Goal: Task Accomplishment & Management: Manage account settings

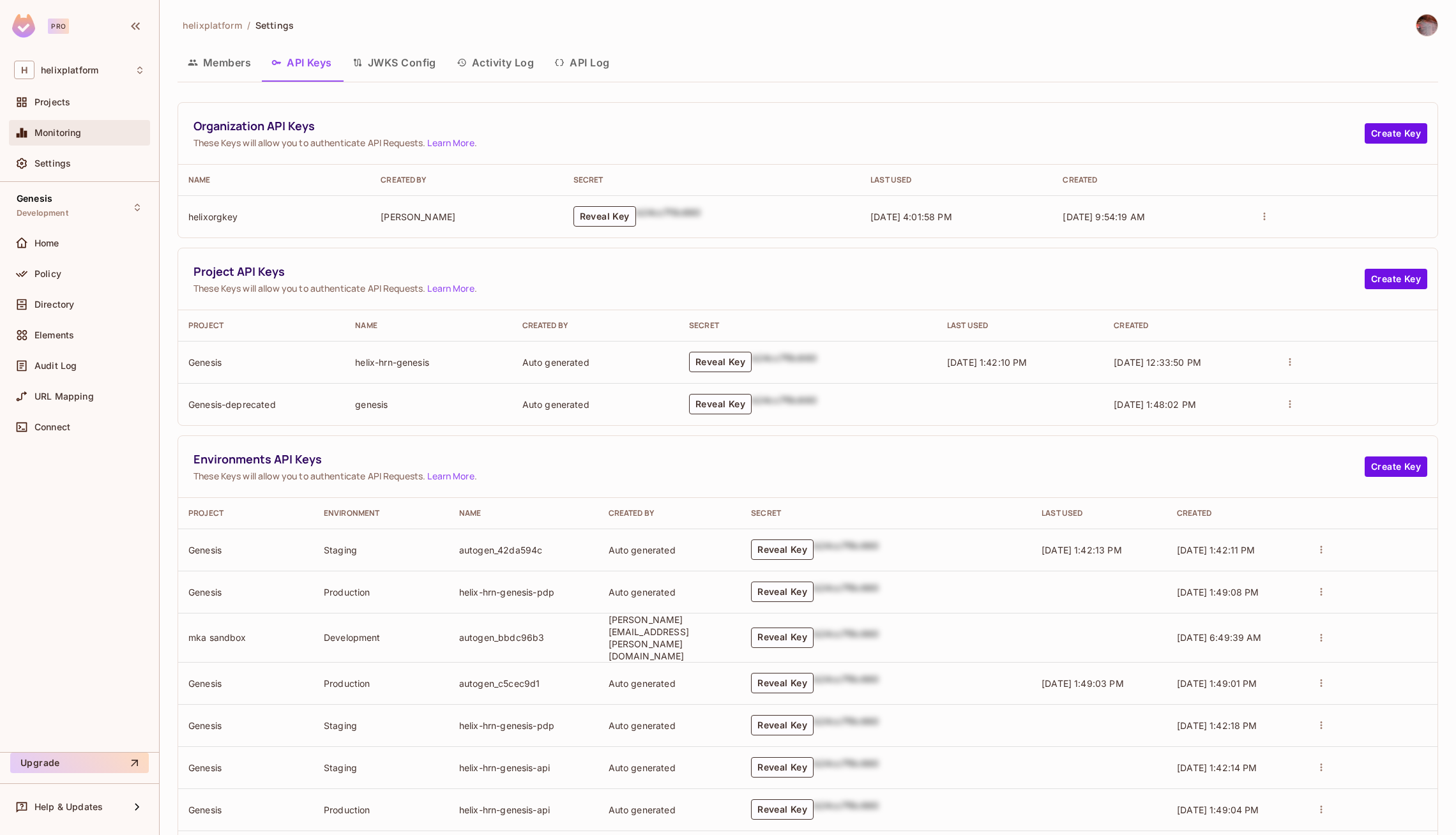
scroll to position [690, 0]
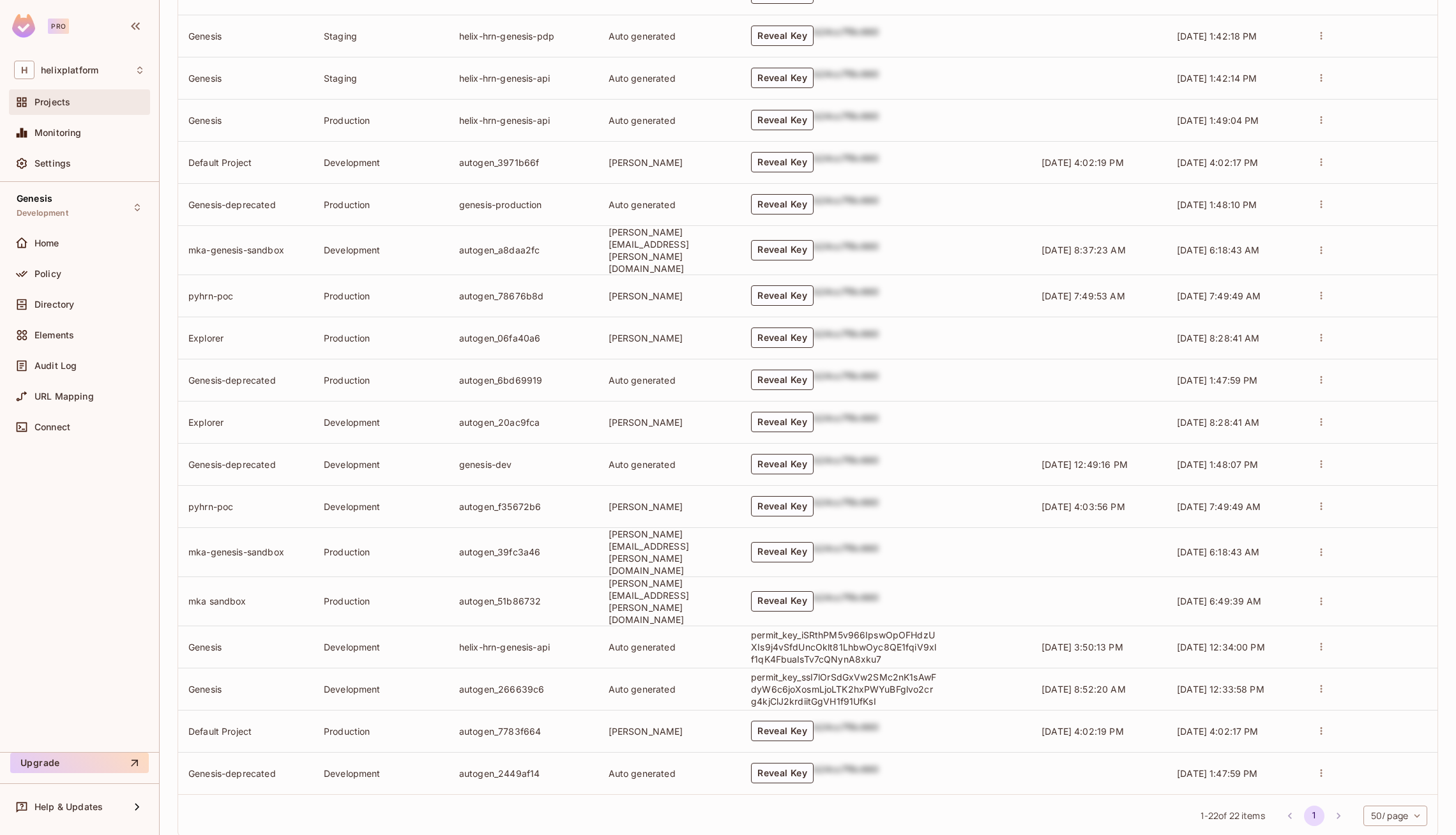
click at [60, 101] on span "Projects" at bounding box center [52, 101] width 35 height 10
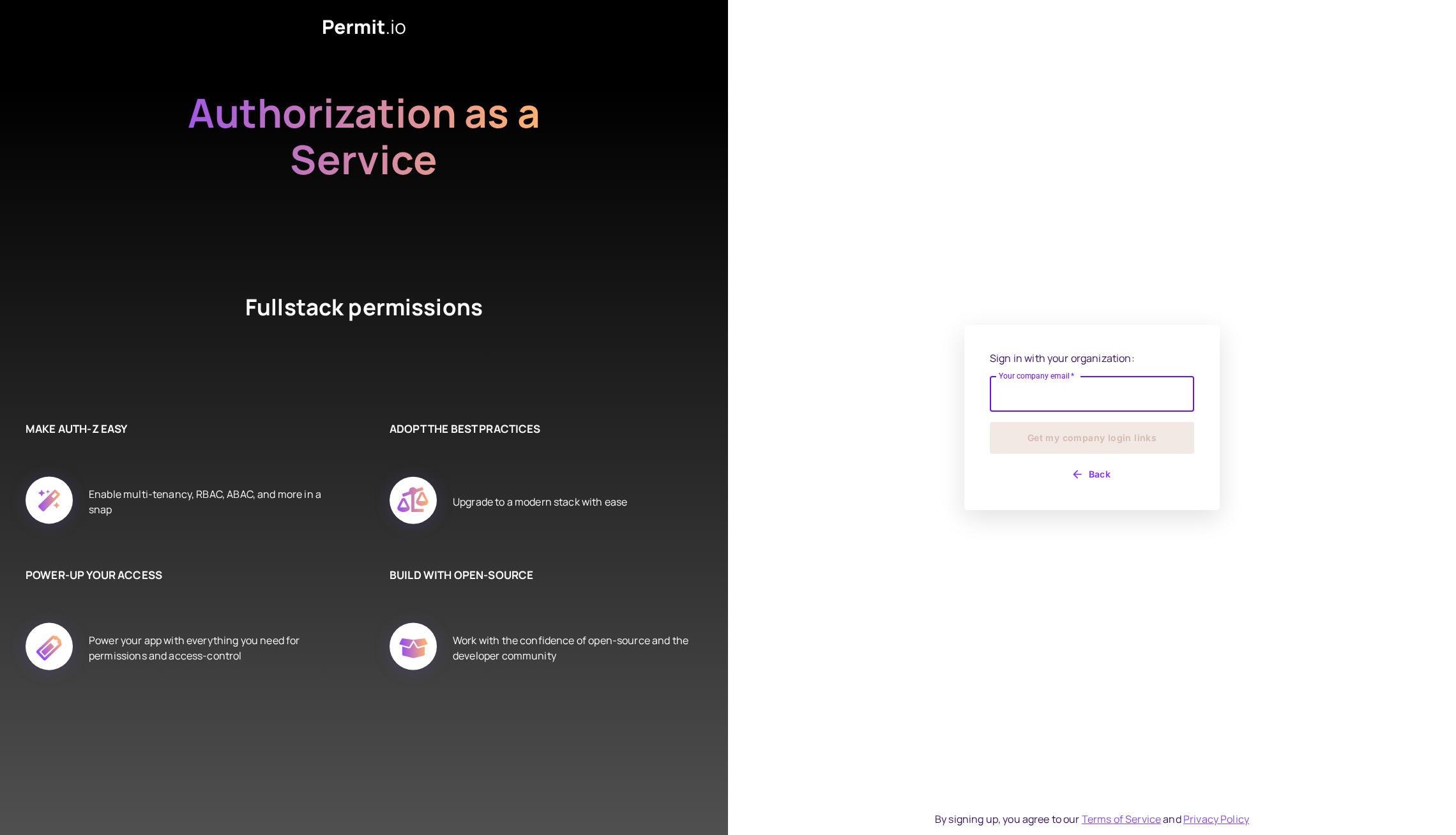
click at [1164, 406] on input "Your company email   *" at bounding box center [1092, 393] width 204 height 35
type input "**********"
click at [1065, 454] on button "Get my company login links" at bounding box center [1092, 438] width 204 height 32
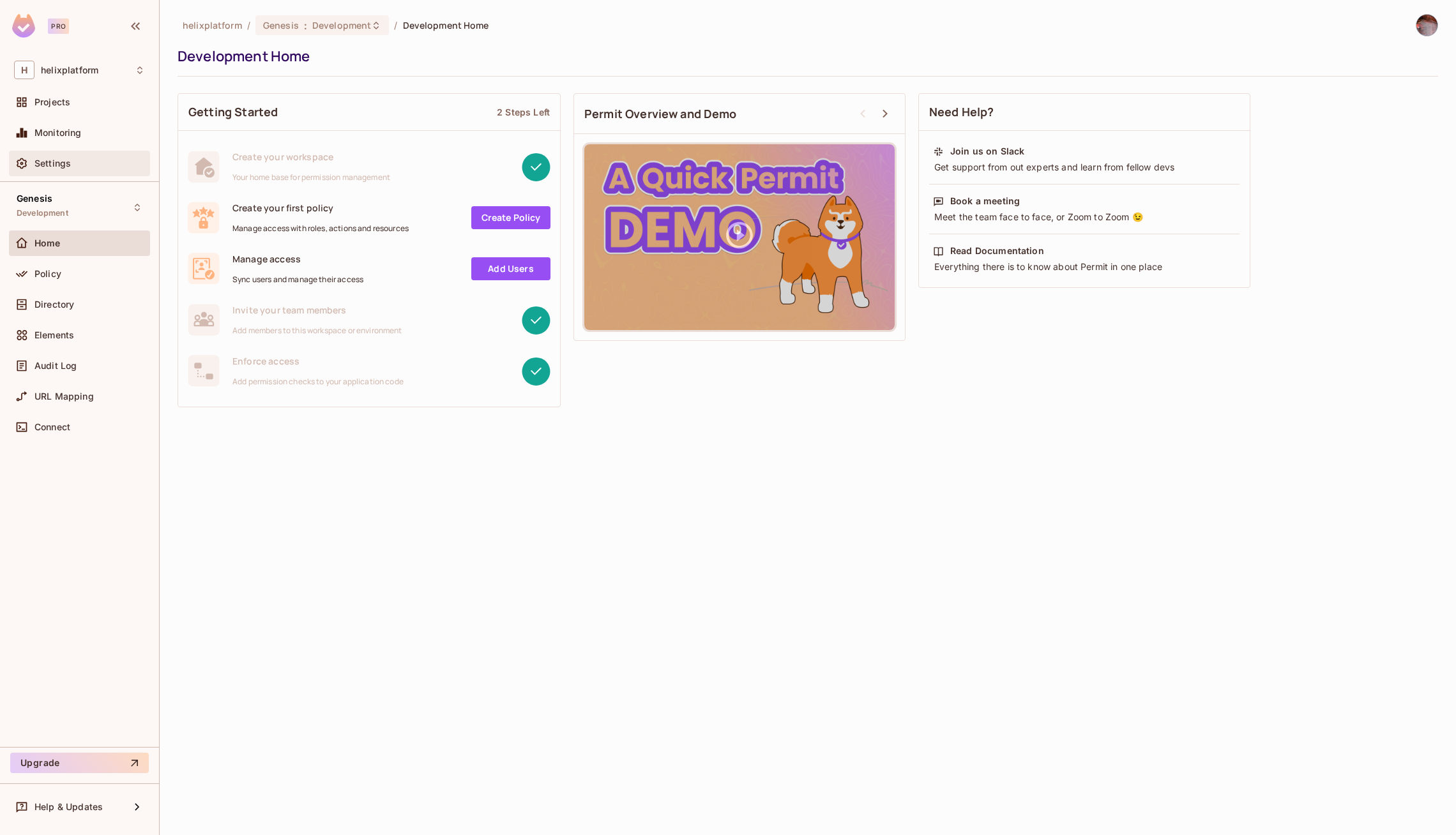
click at [73, 158] on div "Settings" at bounding box center [90, 163] width 110 height 10
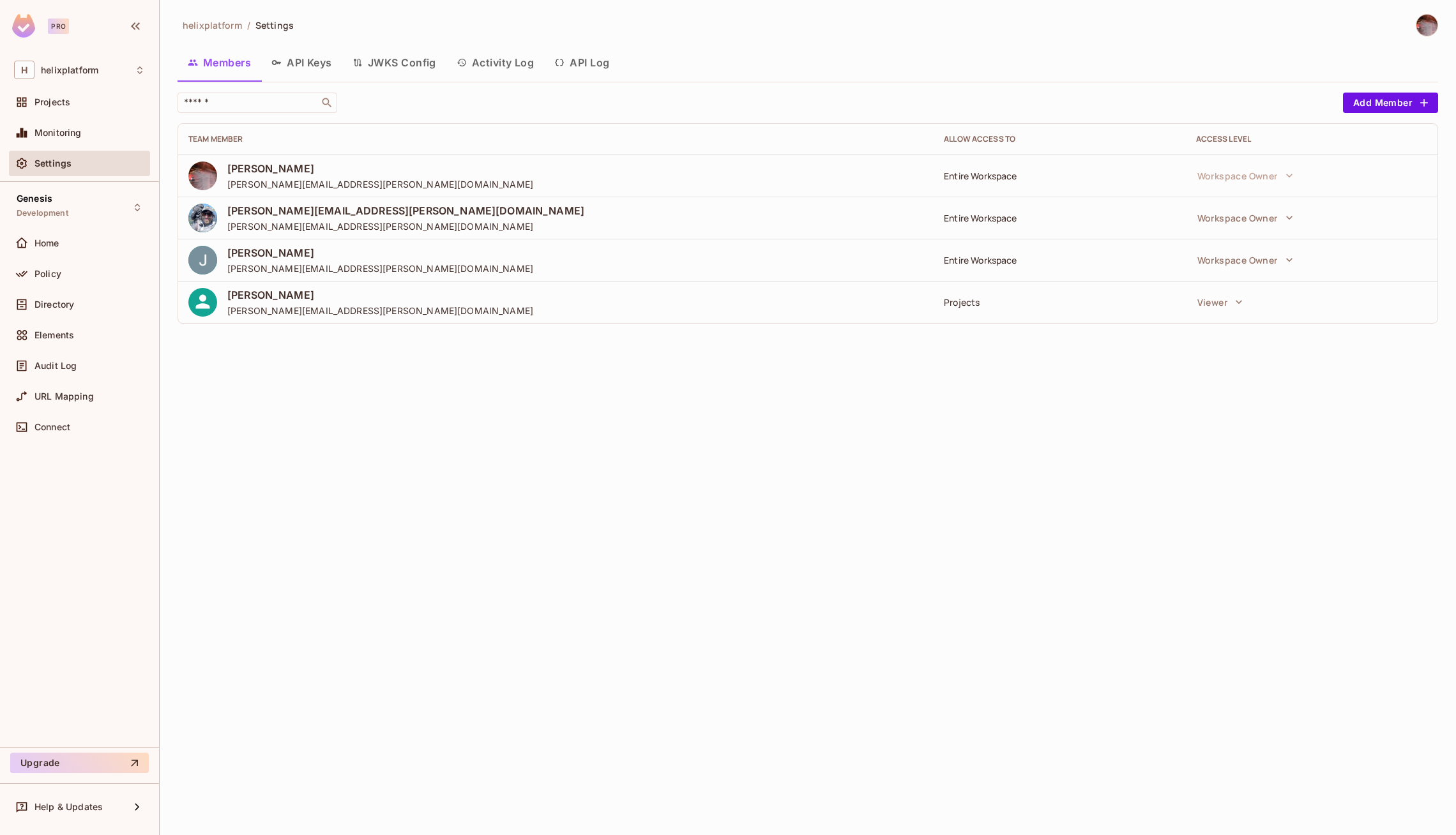
click at [329, 57] on button "API Keys" at bounding box center [301, 62] width 81 height 32
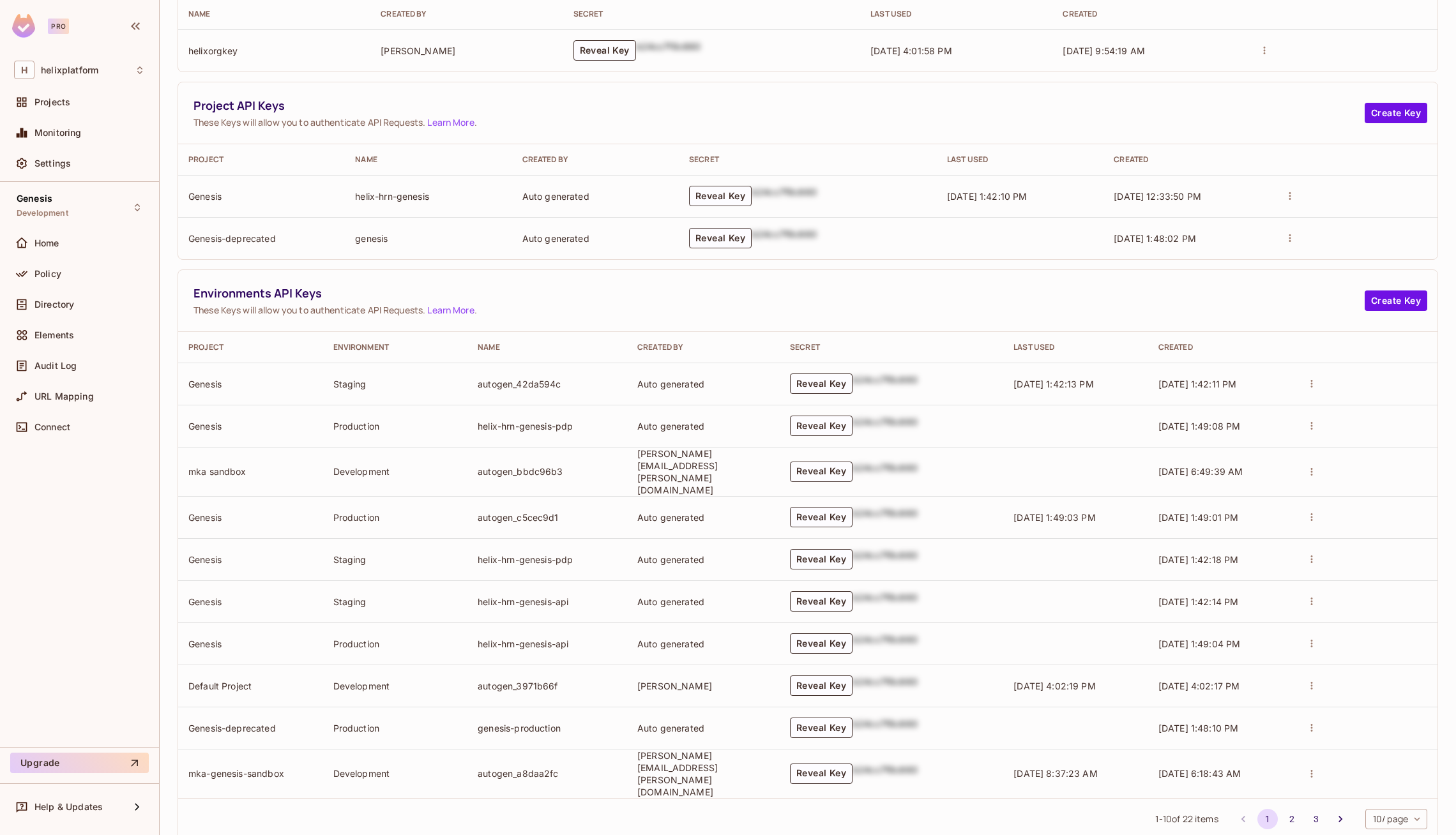
scroll to position [184, 0]
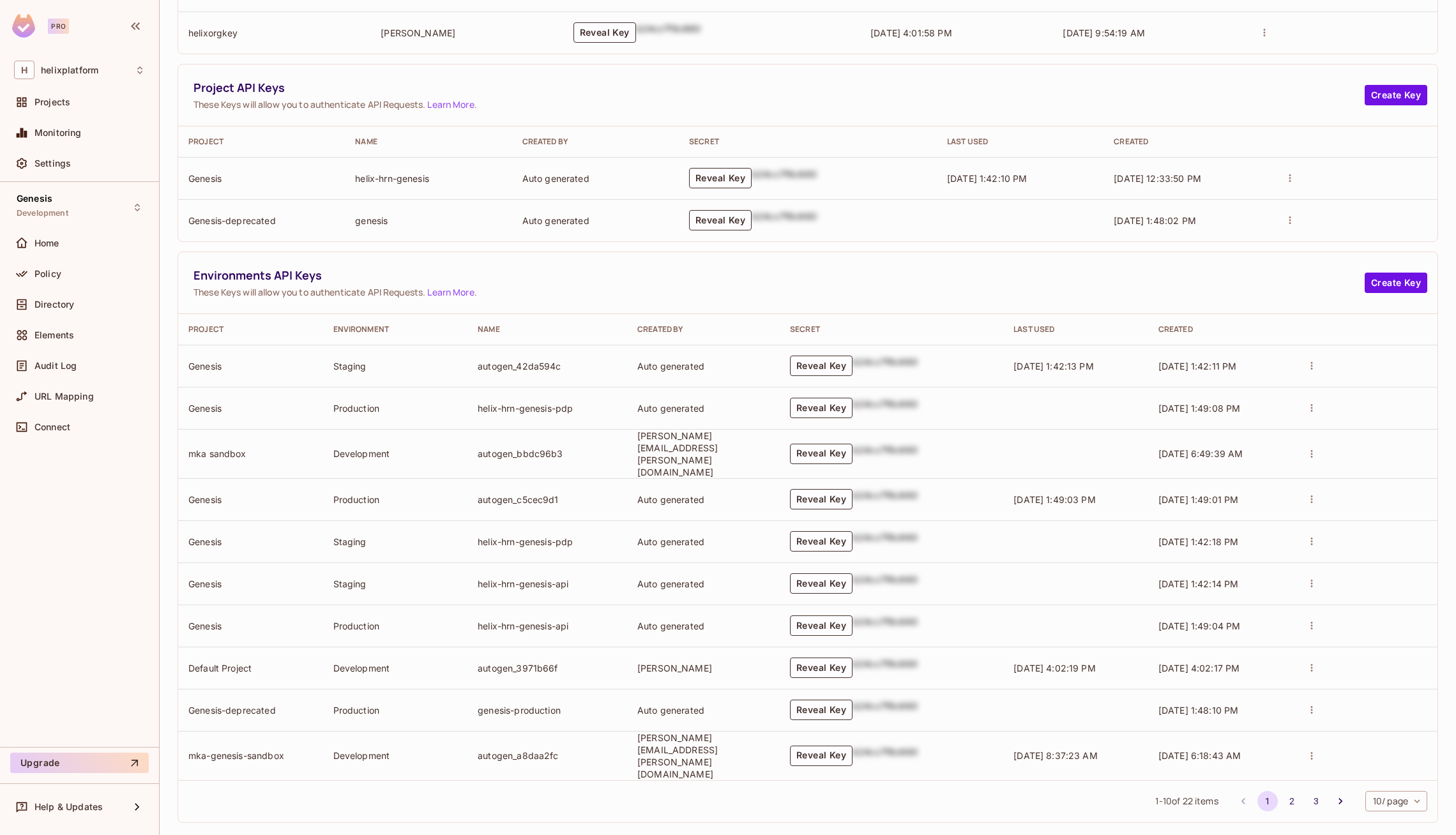
click at [1411, 780] on body "Pro H helixplatform Projects Monitoring Settings Genesis Development Home Polic…" at bounding box center [728, 418] width 1456 height 835
click at [1407, 783] on li "50 / page" at bounding box center [1395, 780] width 64 height 27
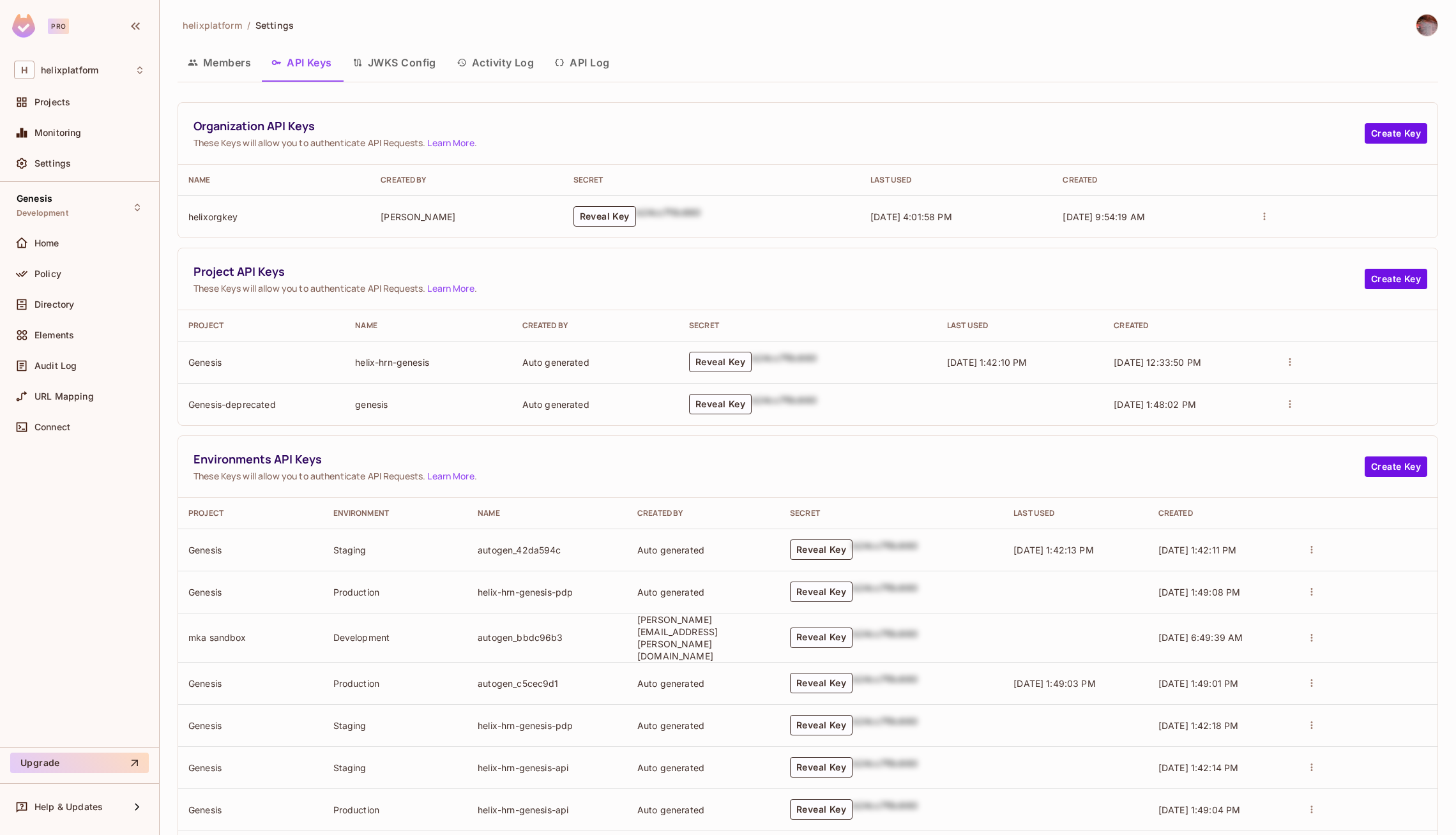
scroll to position [690, 0]
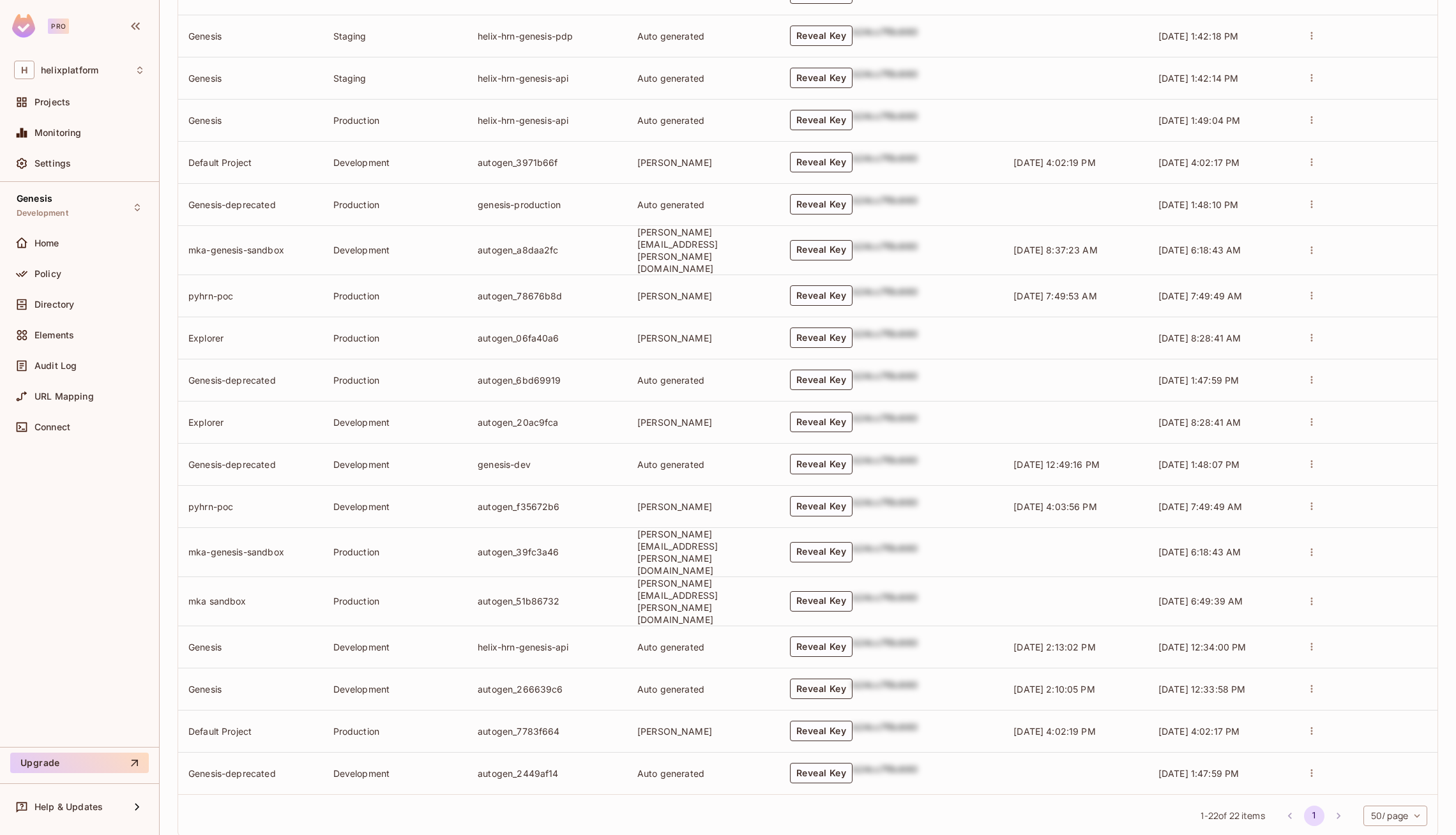
click at [836, 679] on button "Reveal Key" at bounding box center [822, 689] width 63 height 20
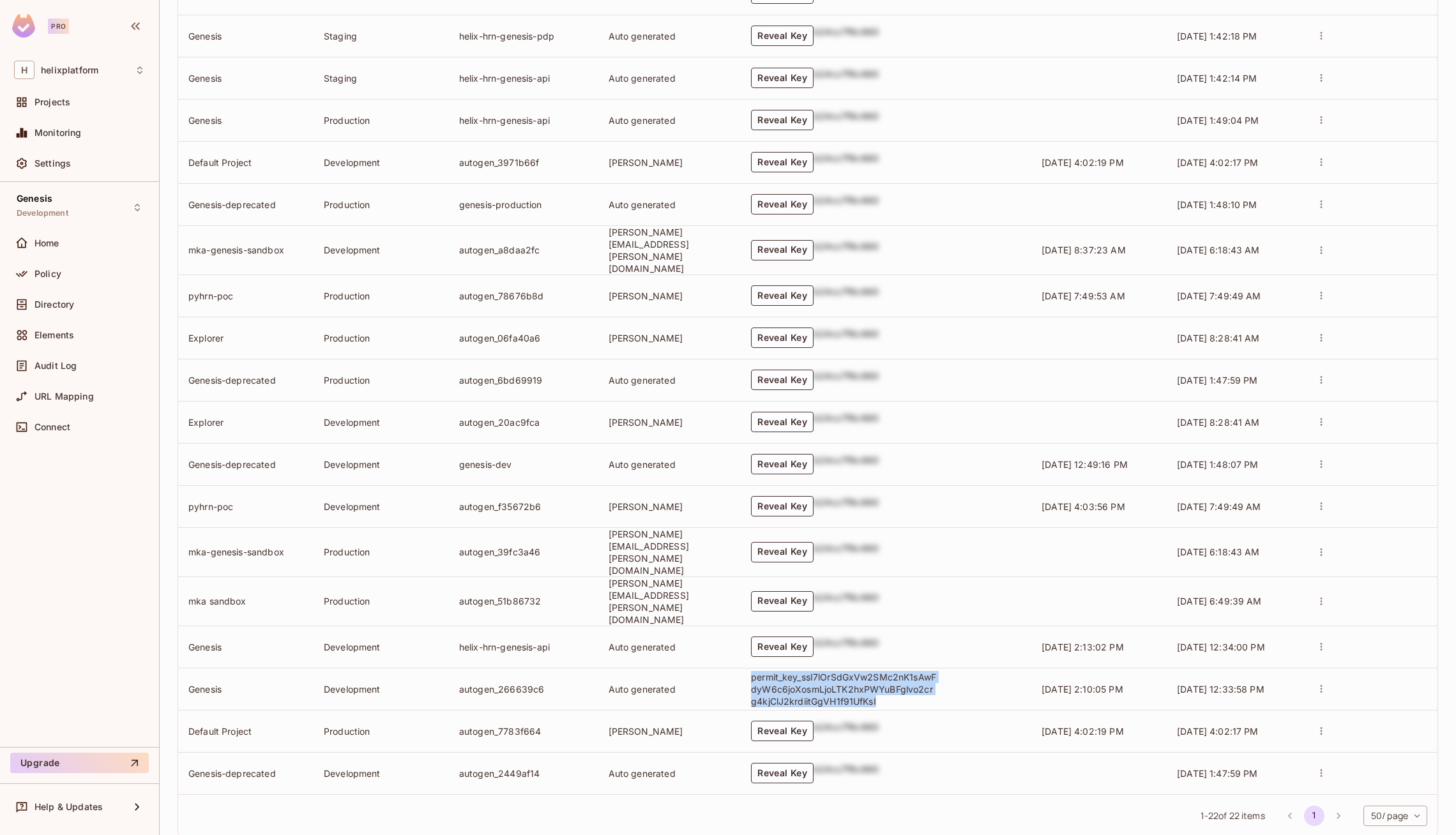
drag, startPoint x: 773, startPoint y: 646, endPoint x: 905, endPoint y: 670, distance: 134.2
click at [905, 670] on td "permit_key_ssI7lOrSdGxVw2SMc2nK1sAwFdyW6c6joXosmLjoLTK2hxPWYuBFglvo2crg4kjClJ2k…" at bounding box center [886, 689] width 291 height 42
copy p "permit_key_ssI7lOrSdGxVw2SMc2nK1sAwFdyW6c6joXosmLjoLTK2hxPWYuBFglvo2crg4kjClJ2k…"
click at [50, 118] on div "Projects" at bounding box center [79, 105] width 141 height 31
click at [51, 101] on span "Projects" at bounding box center [52, 101] width 35 height 10
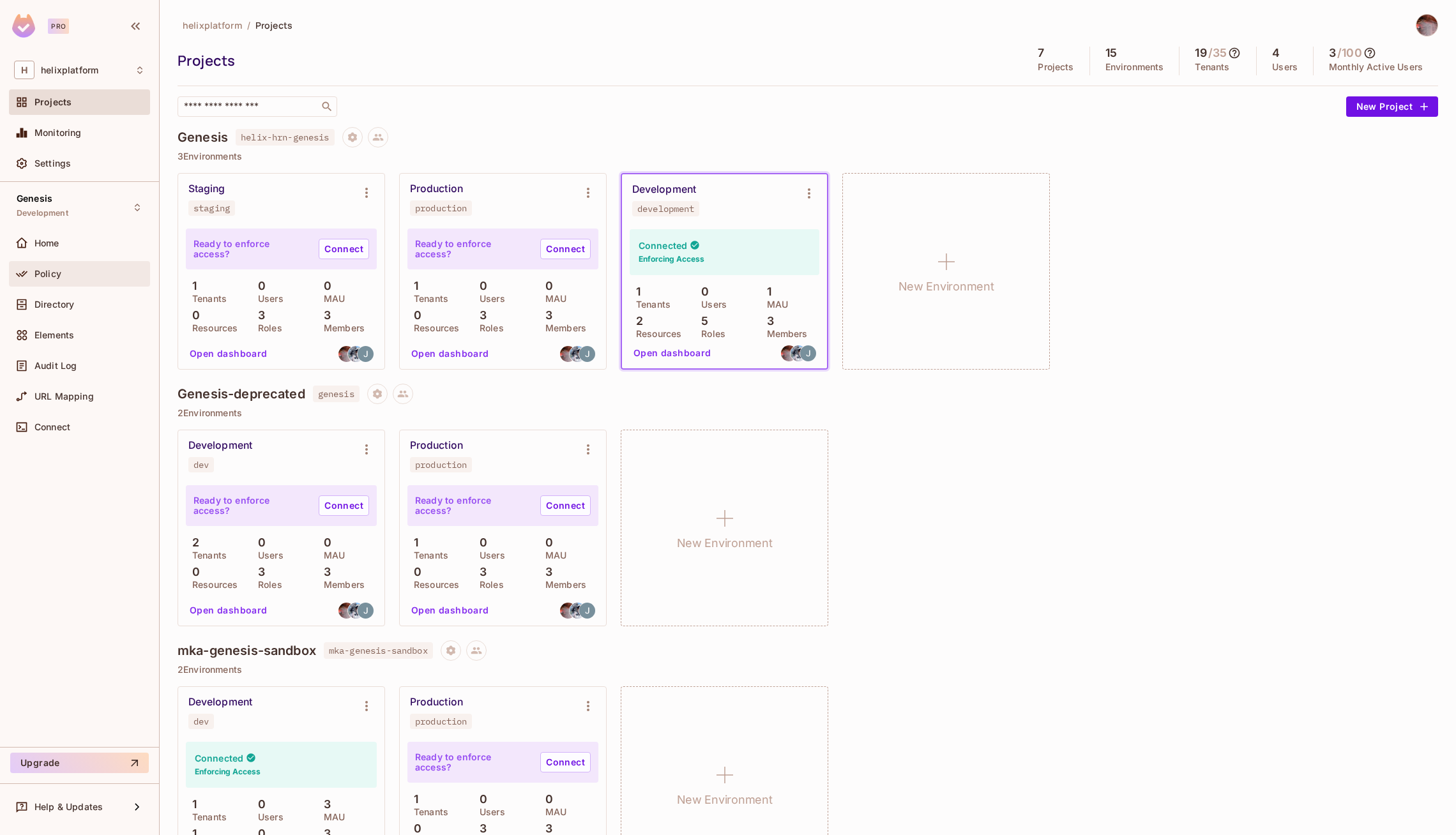
click at [61, 270] on div "Policy" at bounding box center [90, 274] width 110 height 10
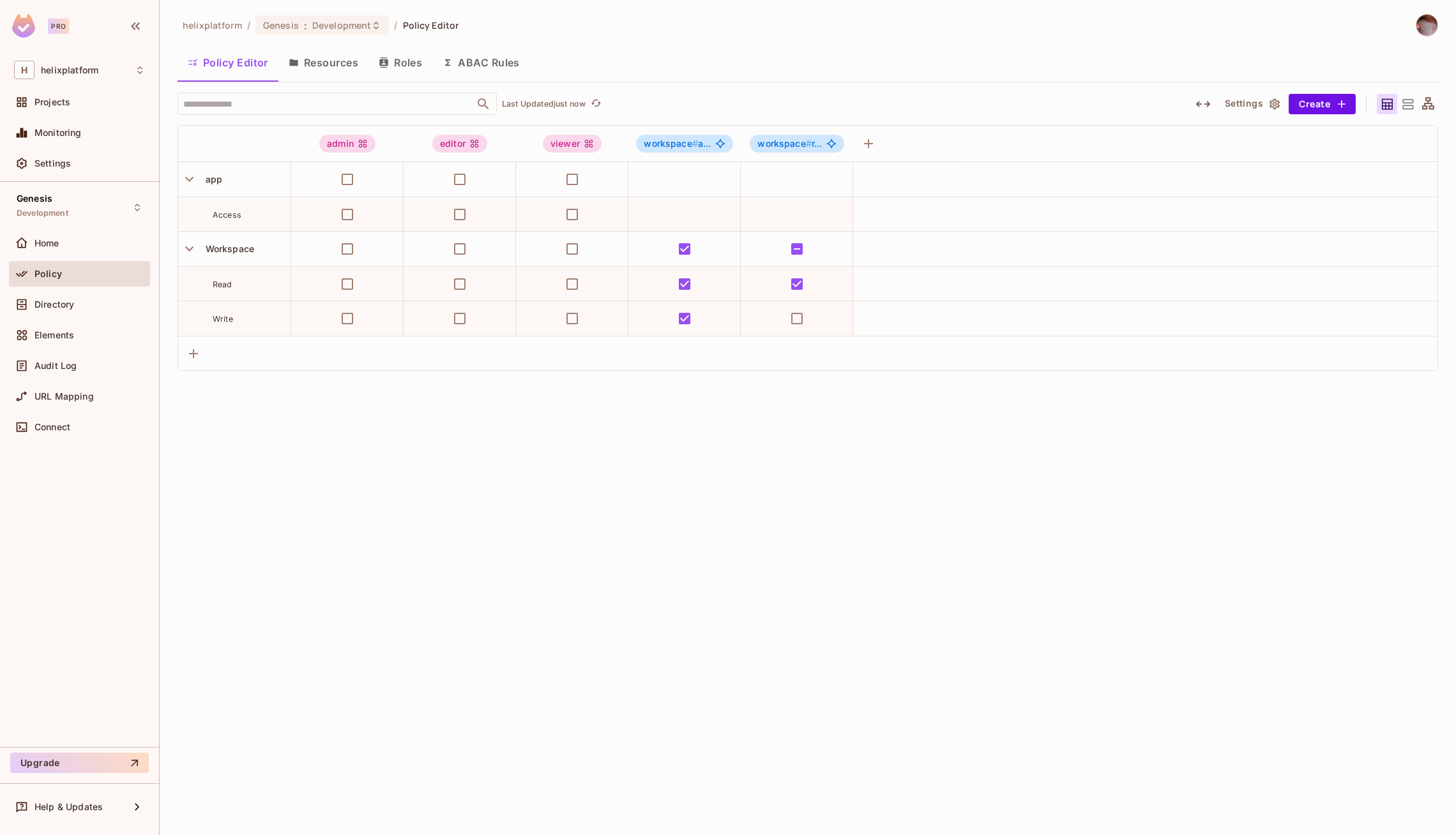
click at [331, 70] on button "Resources" at bounding box center [323, 62] width 90 height 32
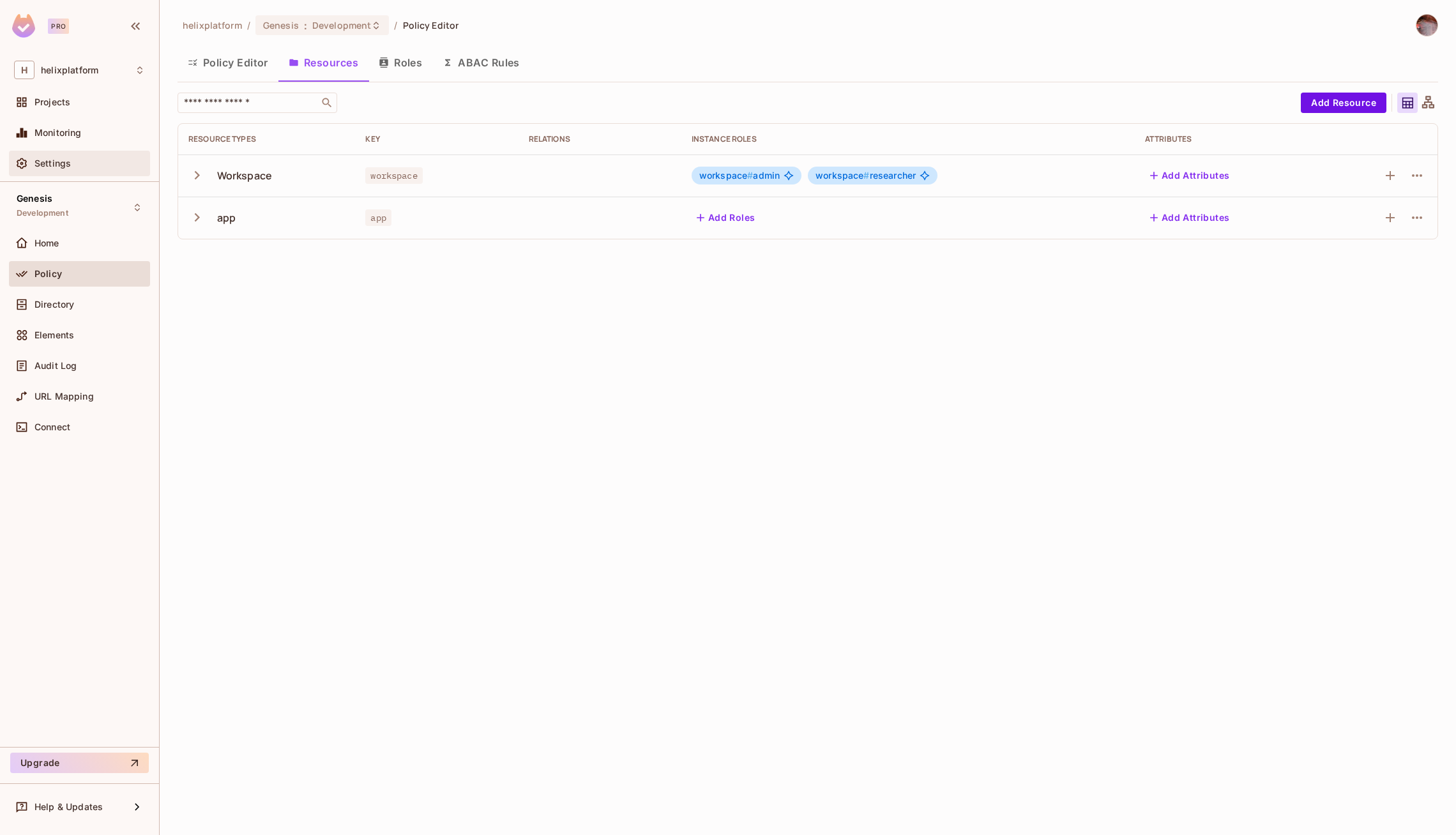
click at [43, 161] on span "Settings" at bounding box center [53, 163] width 36 height 10
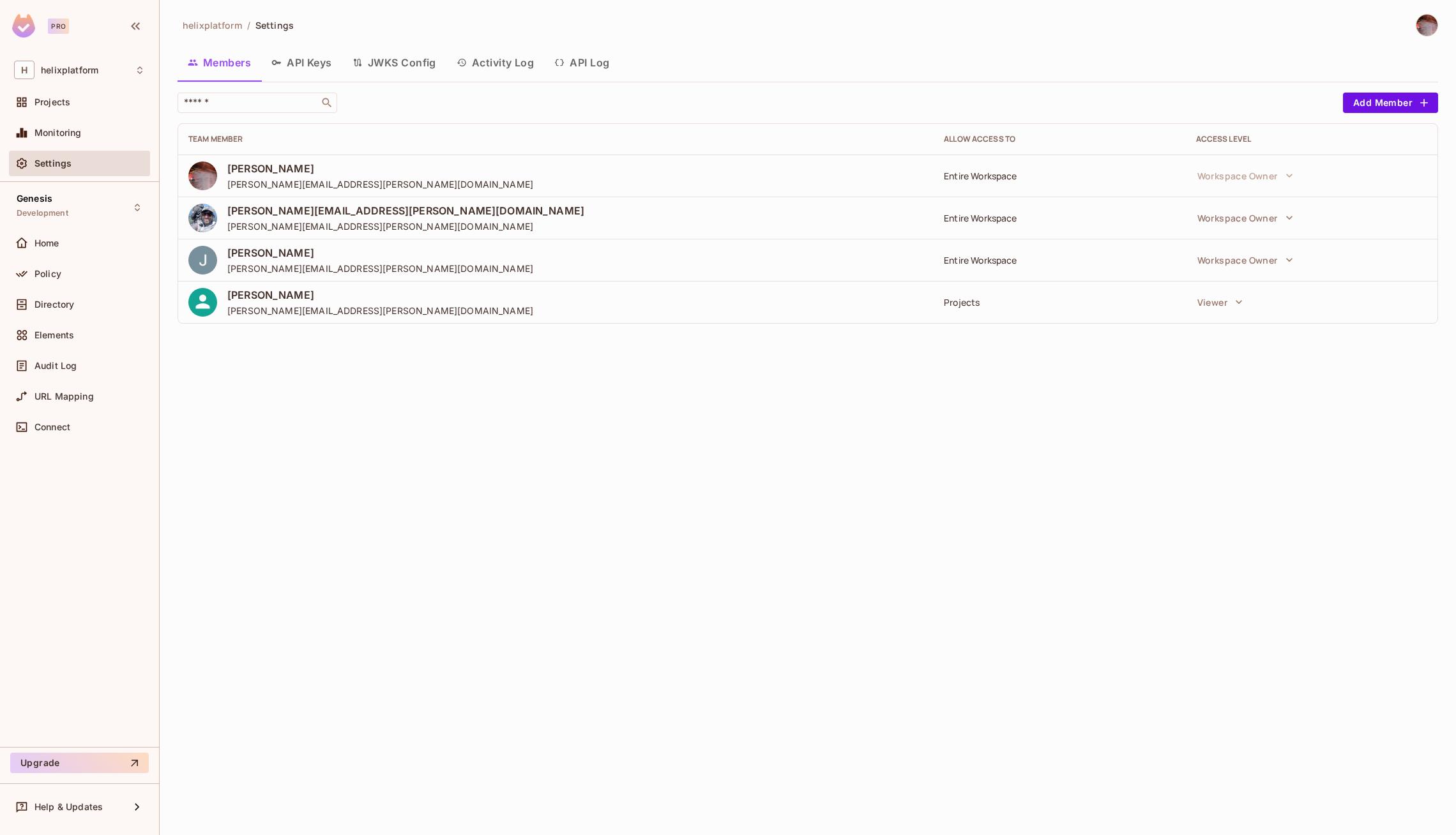
click at [297, 55] on button "API Keys" at bounding box center [301, 62] width 81 height 32
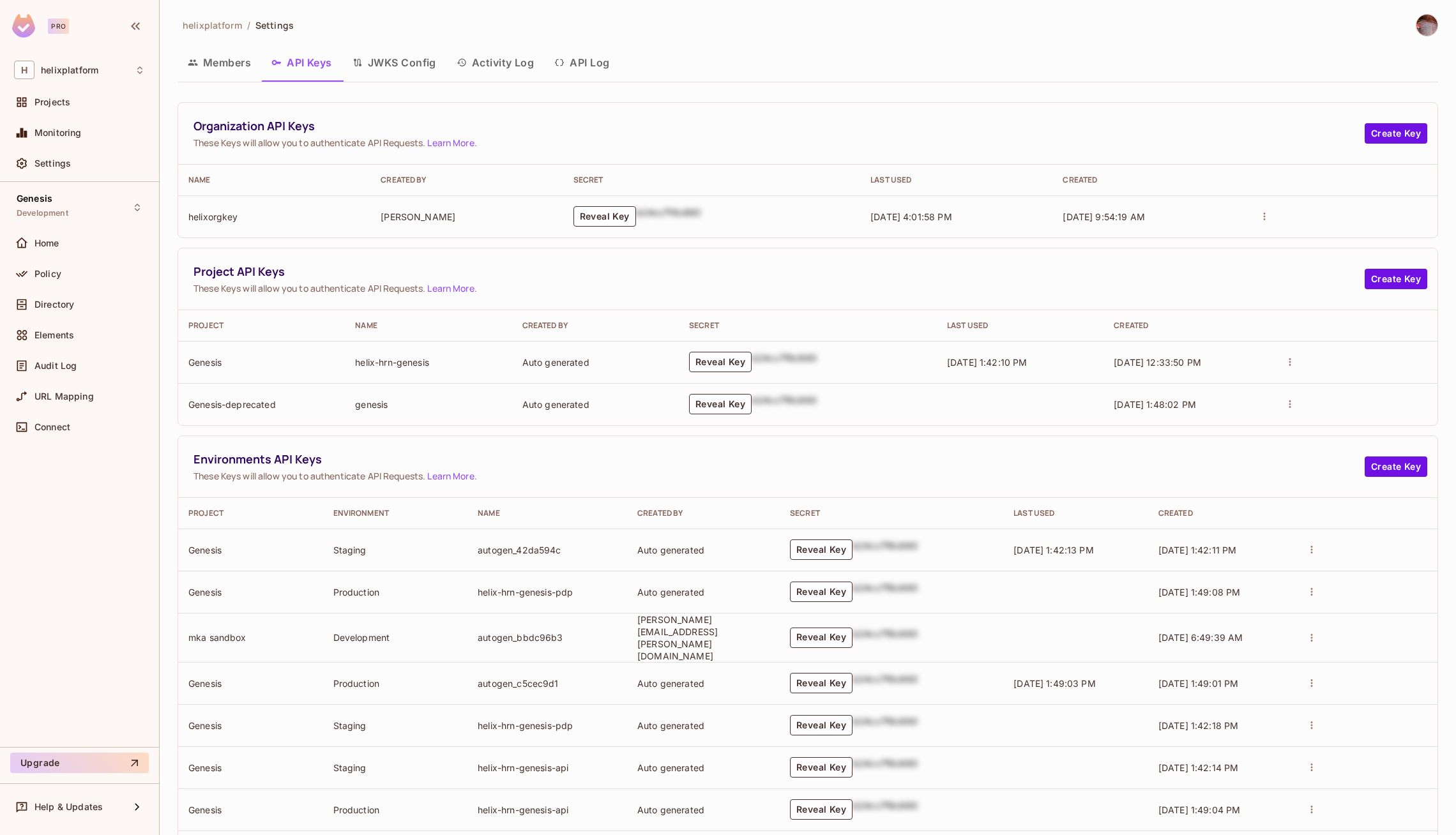
scroll to position [184, 0]
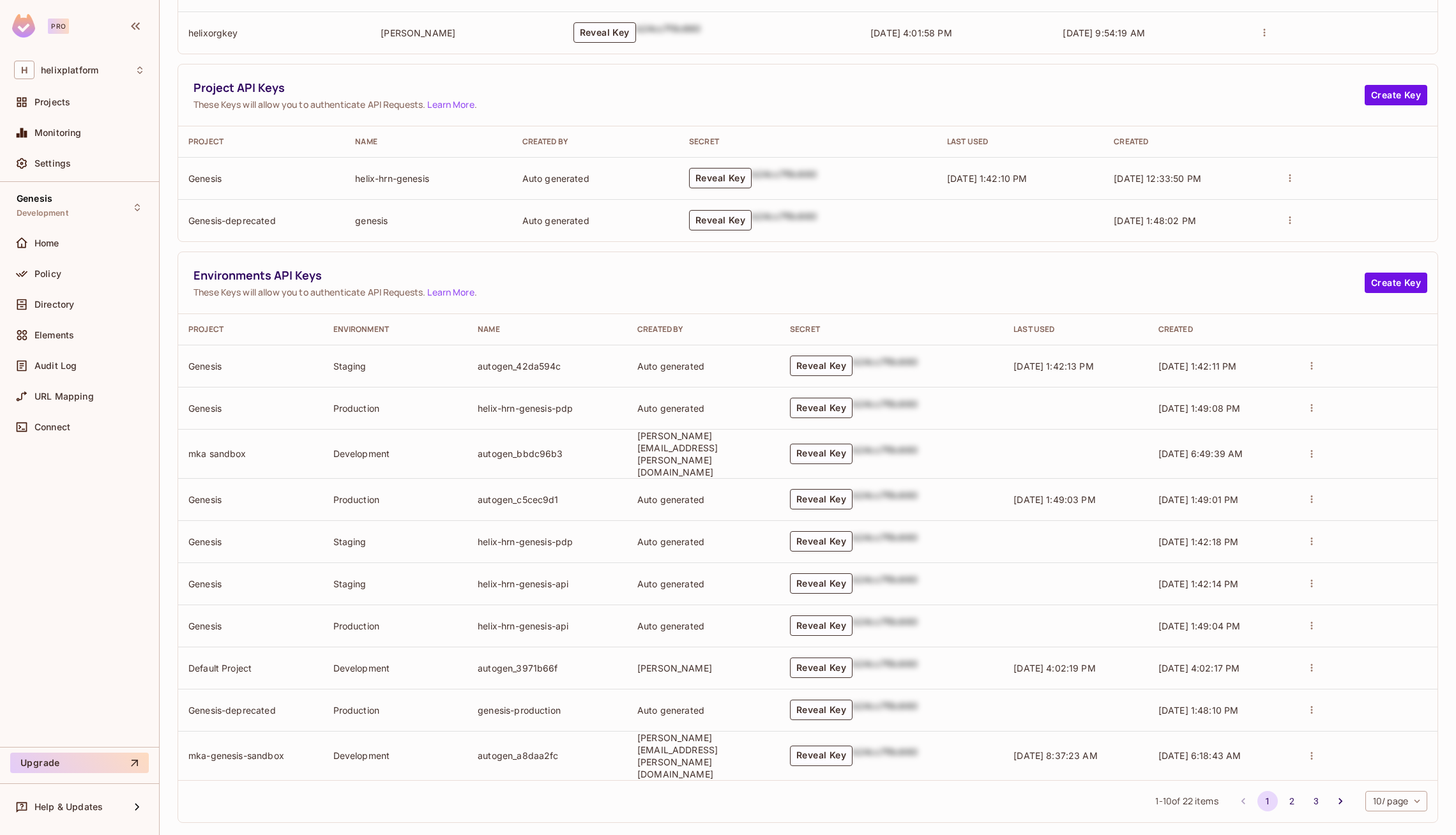
click at [1408, 785] on body "Pro H helixplatform Projects Monitoring Settings Genesis Development Home Polic…" at bounding box center [728, 418] width 1456 height 835
click at [1403, 781] on li "50 / page" at bounding box center [1395, 780] width 64 height 27
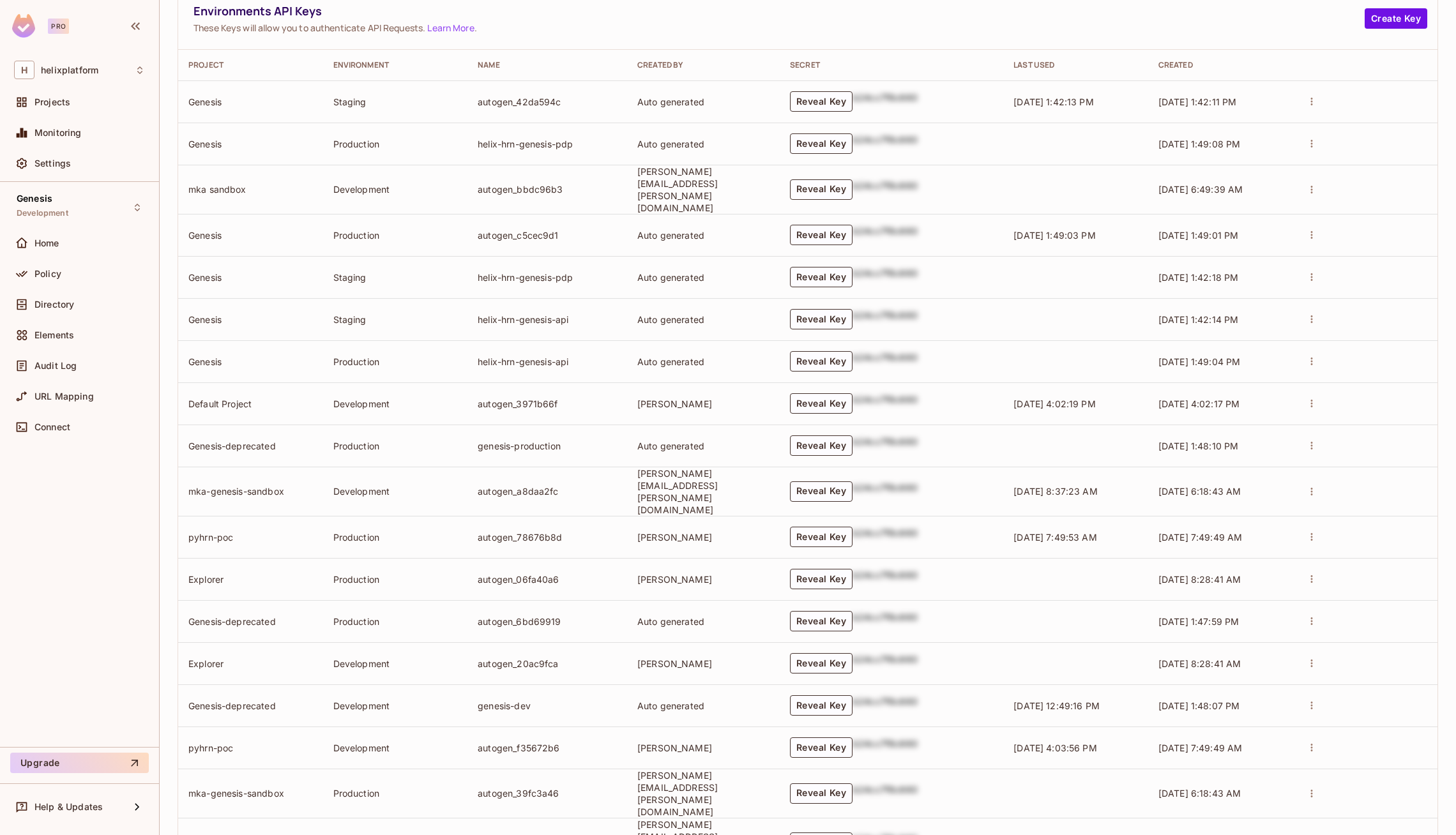
scroll to position [397, 0]
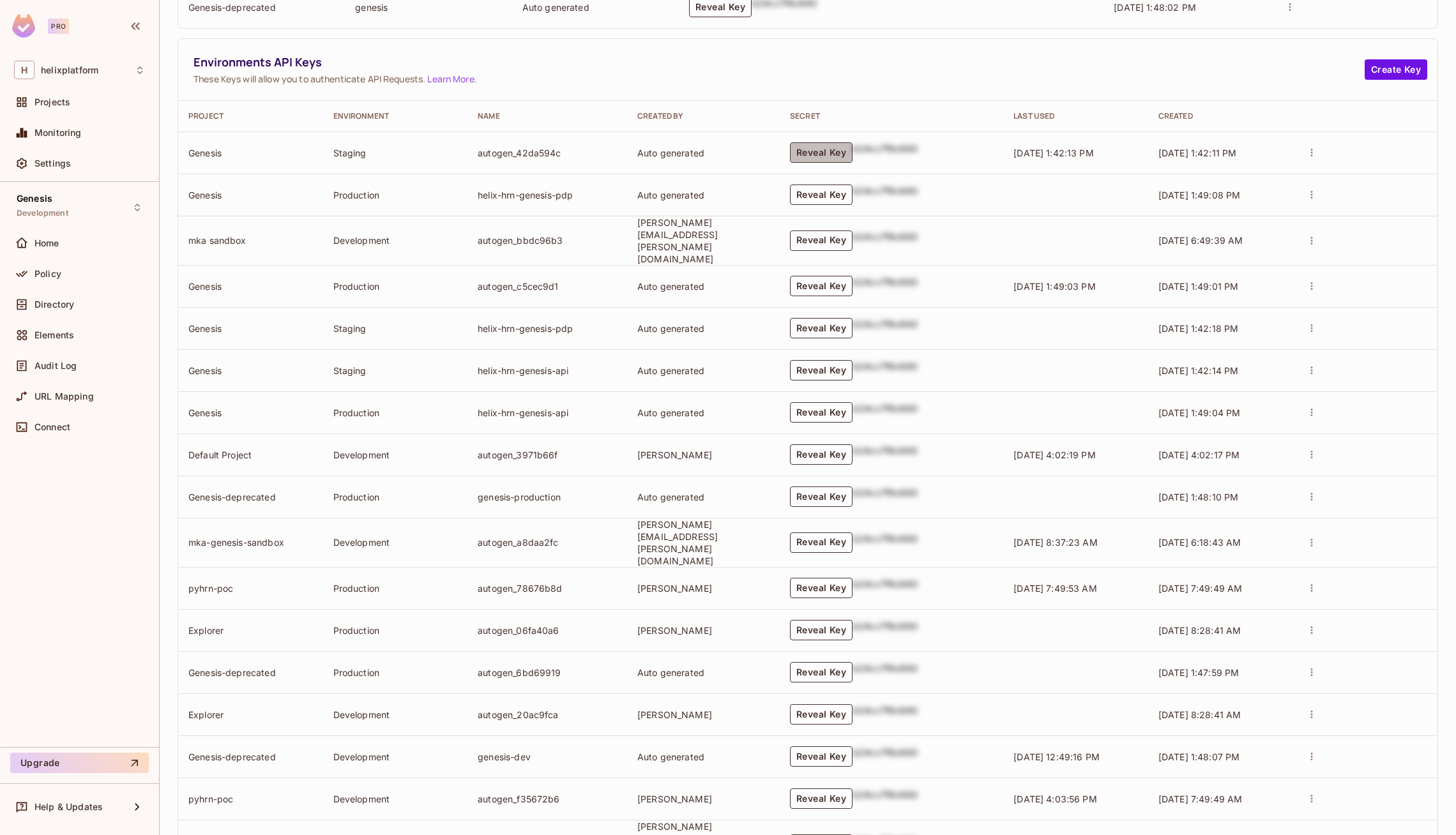
click at [815, 143] on button "Reveal Key" at bounding box center [822, 153] width 63 height 20
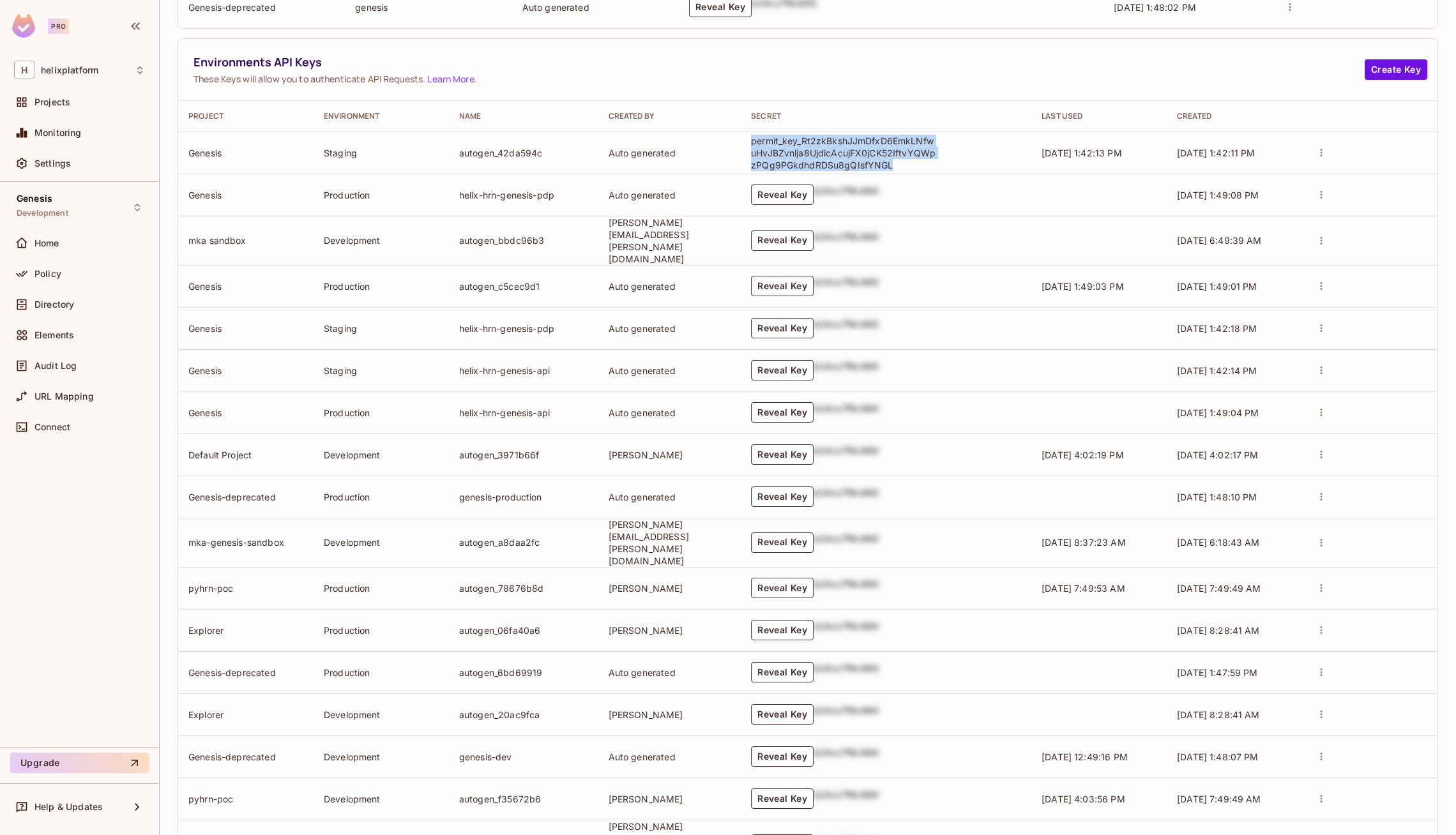
drag, startPoint x: 773, startPoint y: 141, endPoint x: 916, endPoint y: 164, distance: 144.8
click at [916, 164] on td "permit_key_Rt2zkBkshJJmDfxD6EmkLNfwuHvJBZvnlja8UjdicAcujFX0jCK52IftvYQWpzPQg9PG…" at bounding box center [886, 153] width 291 height 42
copy p "permit_key_Rt2zkBkshJJmDfxD6EmkLNfwuHvJBZvnlja8UjdicAcujFX0jCK52IftvYQWpzPQg9PG…"
